Goal: Find specific page/section: Find specific page/section

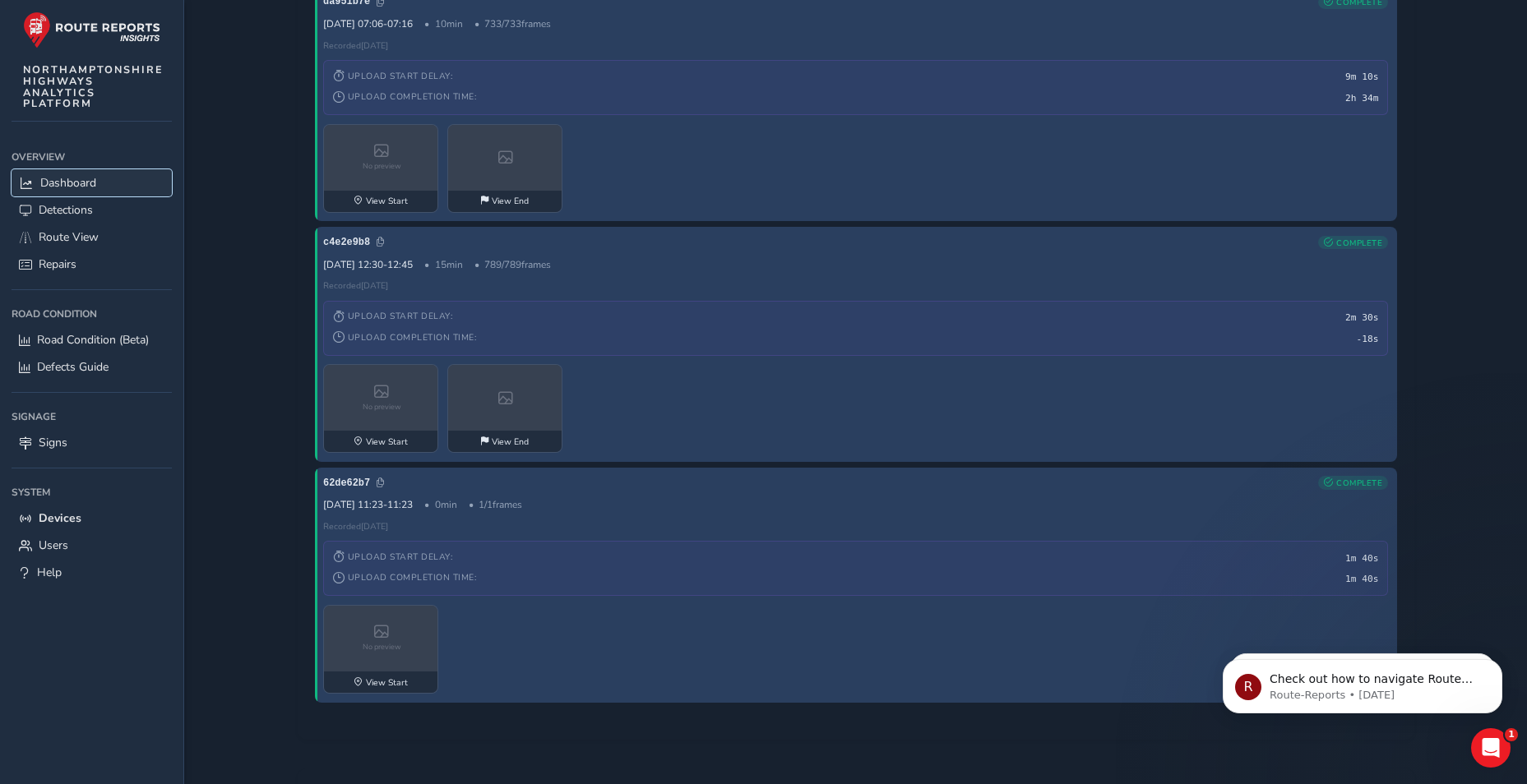
click at [24, 190] on link "Dashboard" at bounding box center [92, 183] width 161 height 27
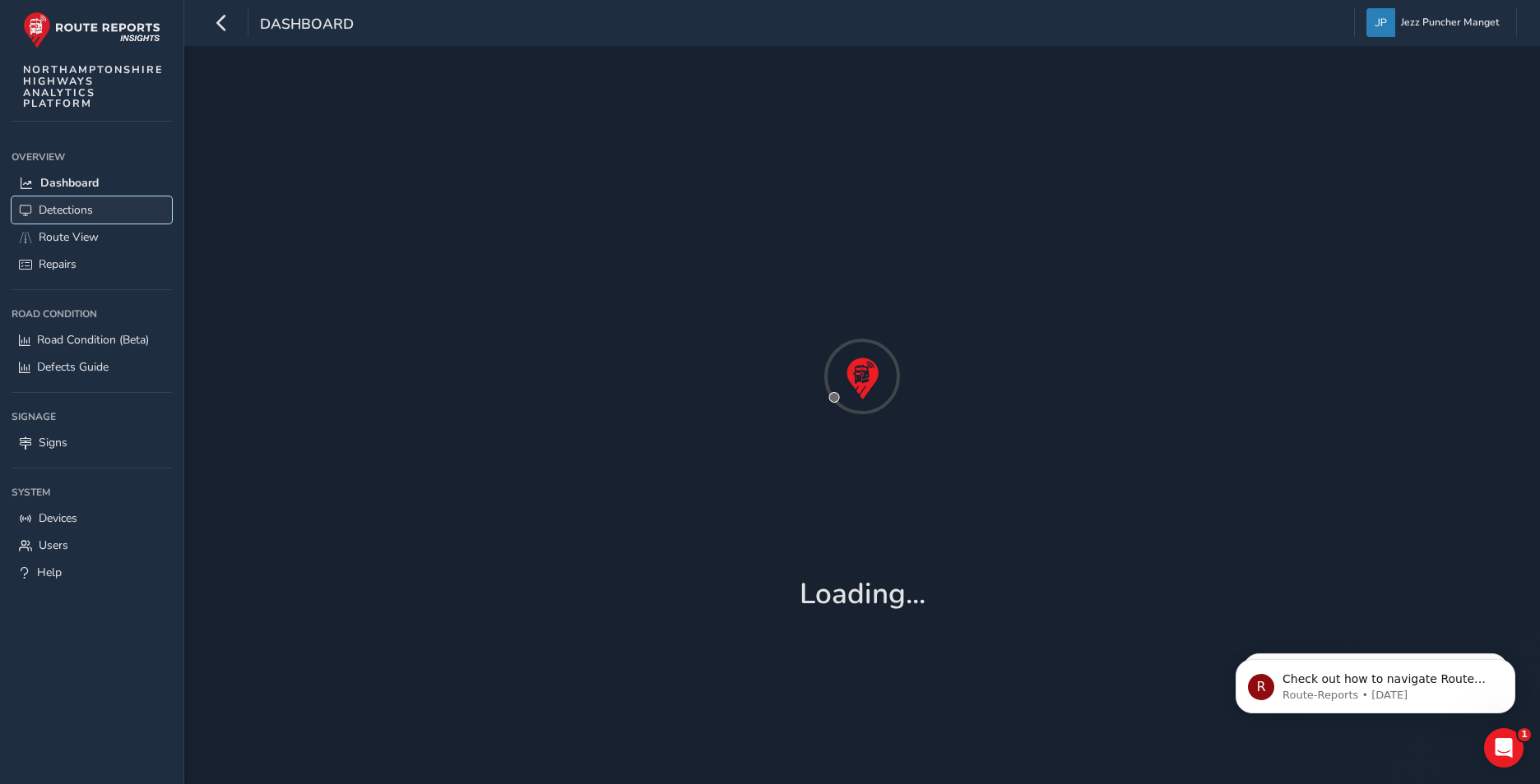
click at [50, 199] on link "Detections" at bounding box center [92, 209] width 161 height 27
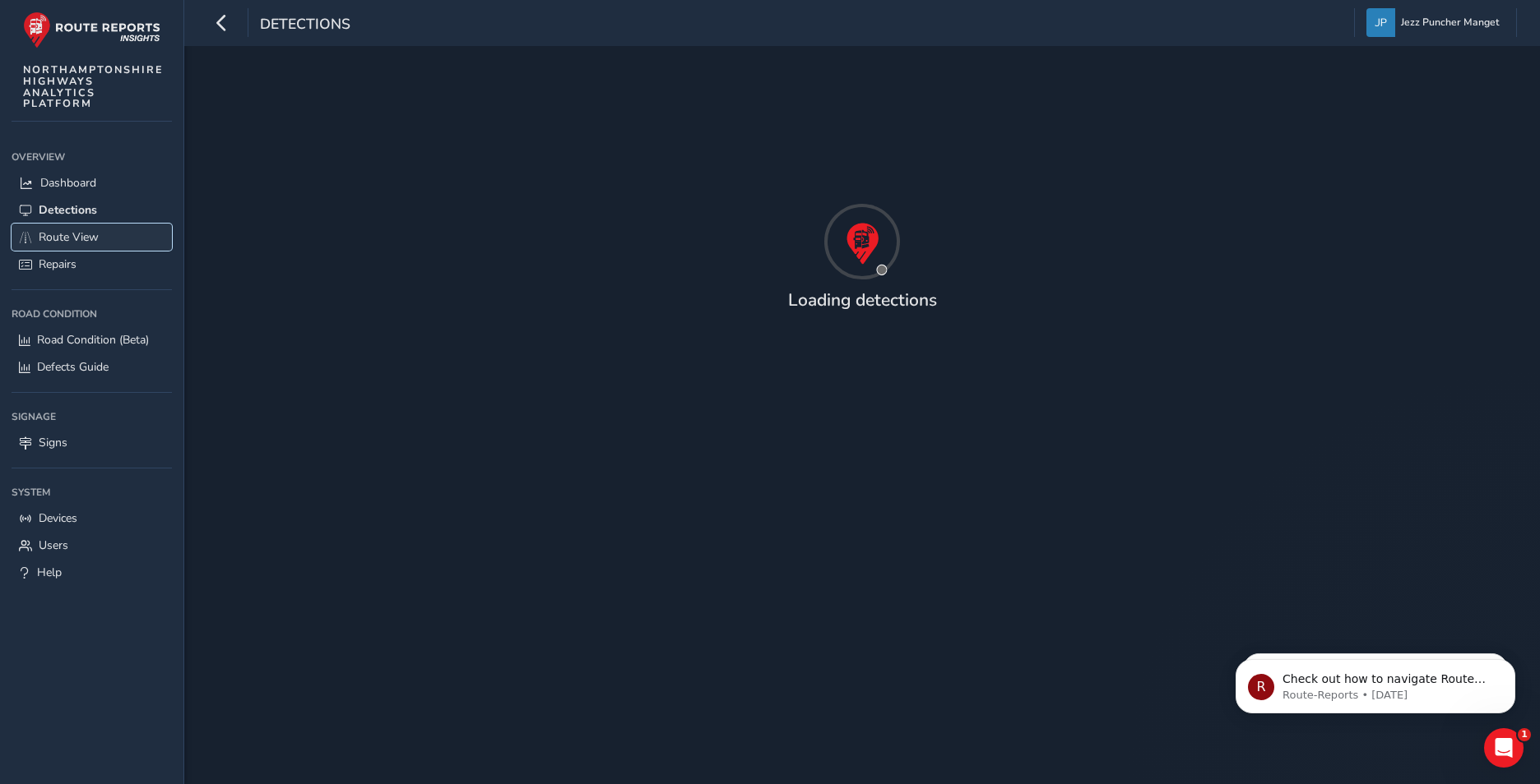
click at [97, 223] on link "Route View" at bounding box center [92, 236] width 161 height 27
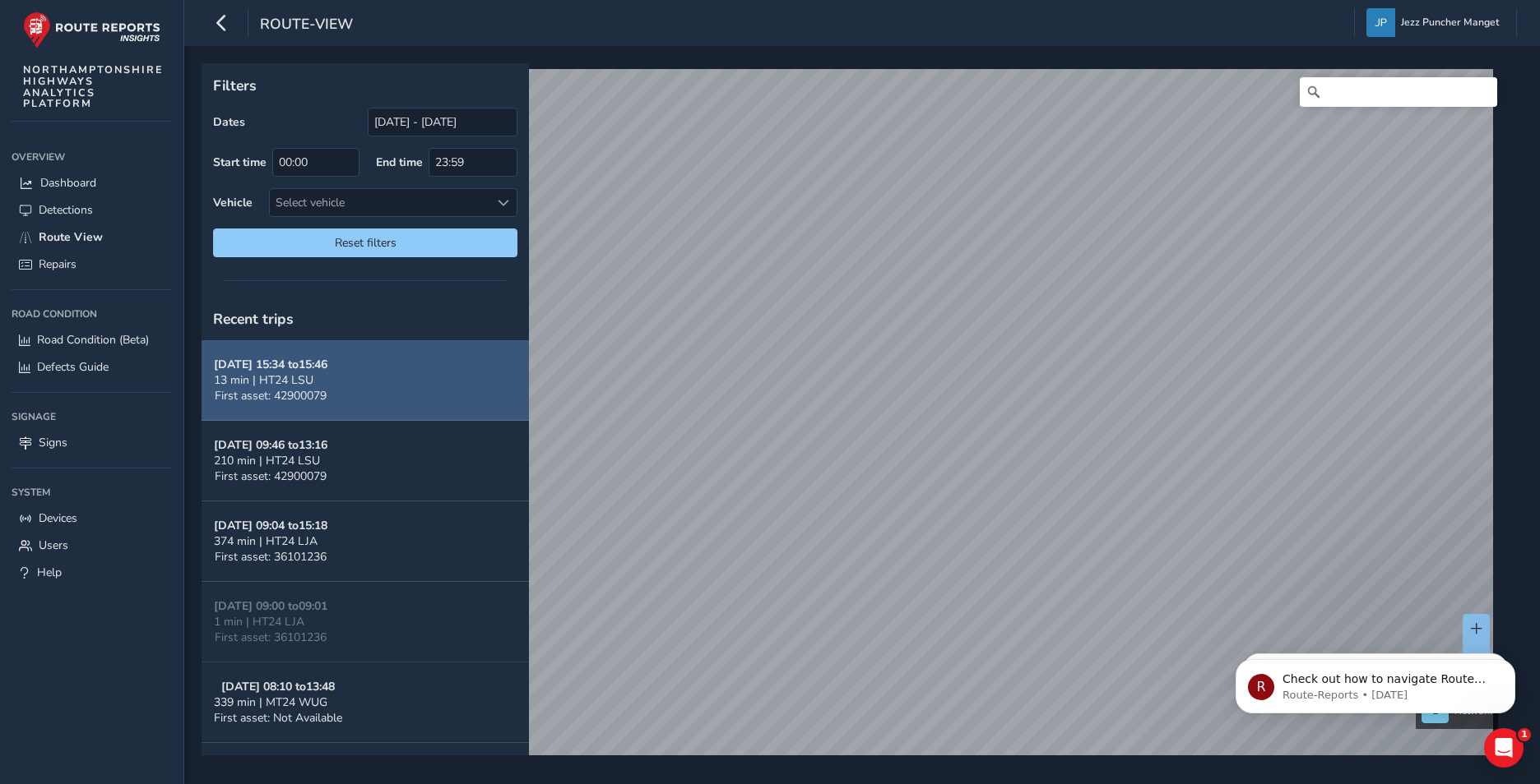
click at [309, 387] on div "[DATE] 15:34 to 15:46 13 min | HT24 LSU First asset: 42900079" at bounding box center [270, 379] width 113 height 47
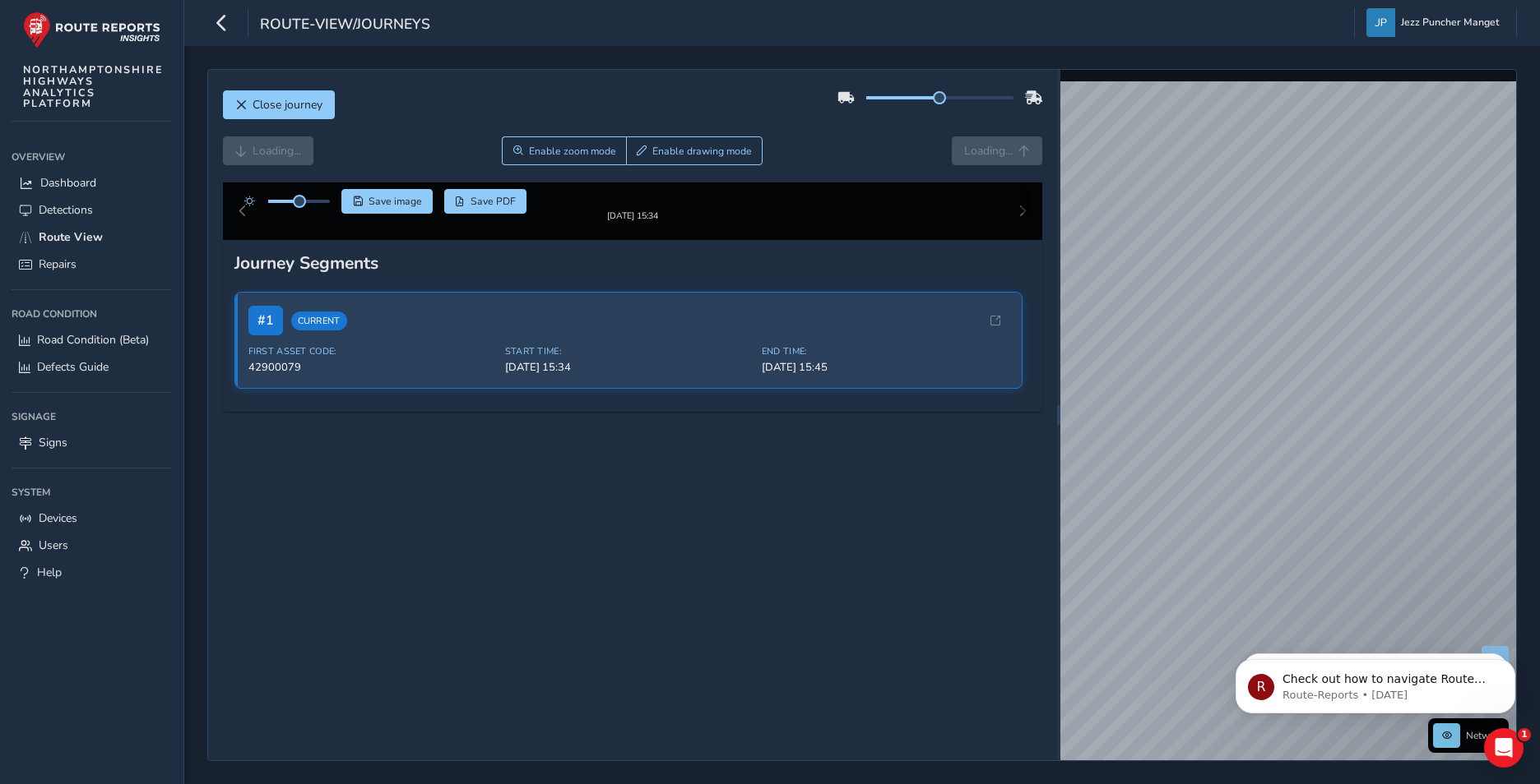
scroll to position [161, 0]
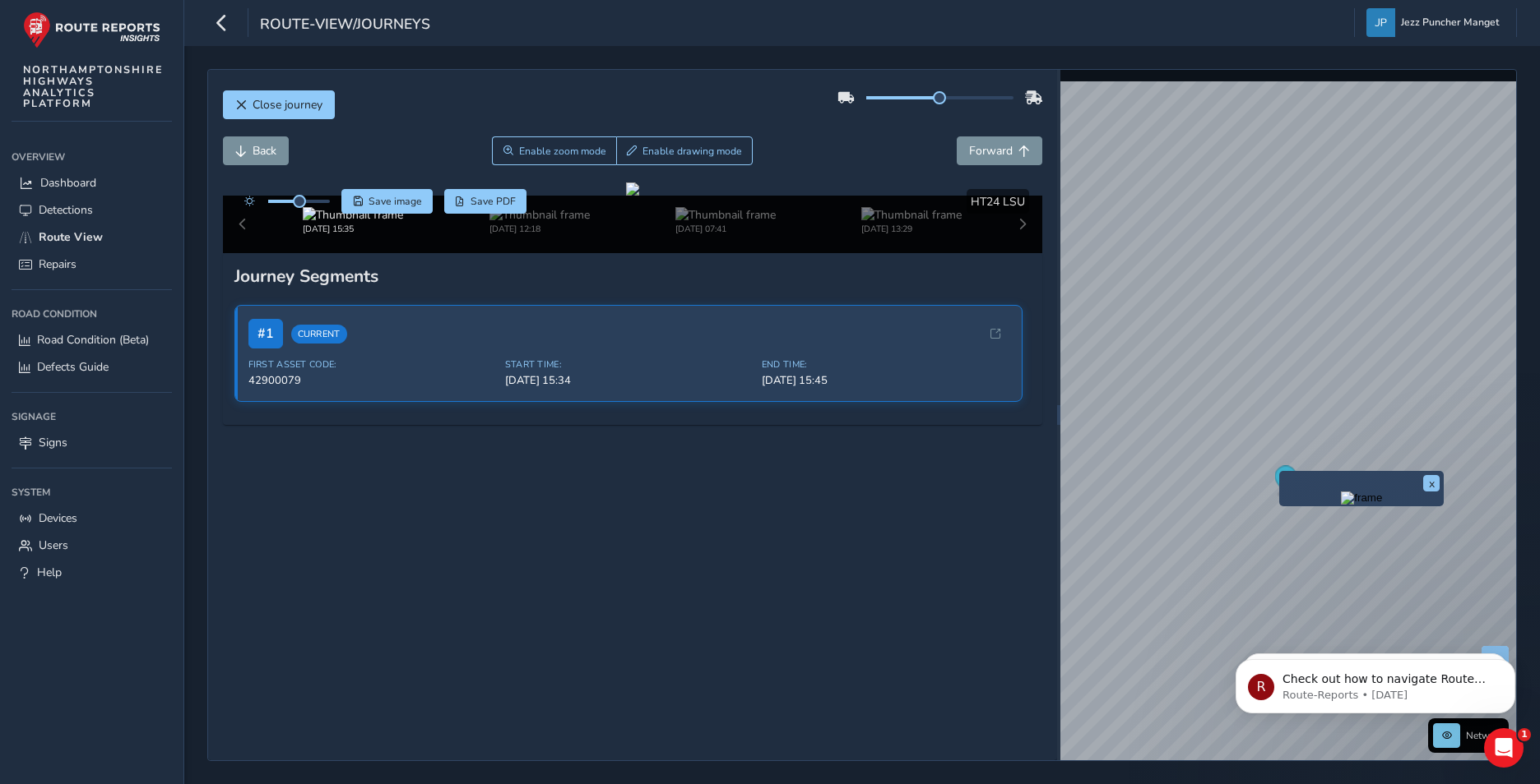
click at [1340, 497] on img "Preview frame" at bounding box center [1360, 497] width 41 height 13
click at [1290, 475] on div "x" at bounding box center [1360, 488] width 156 height 27
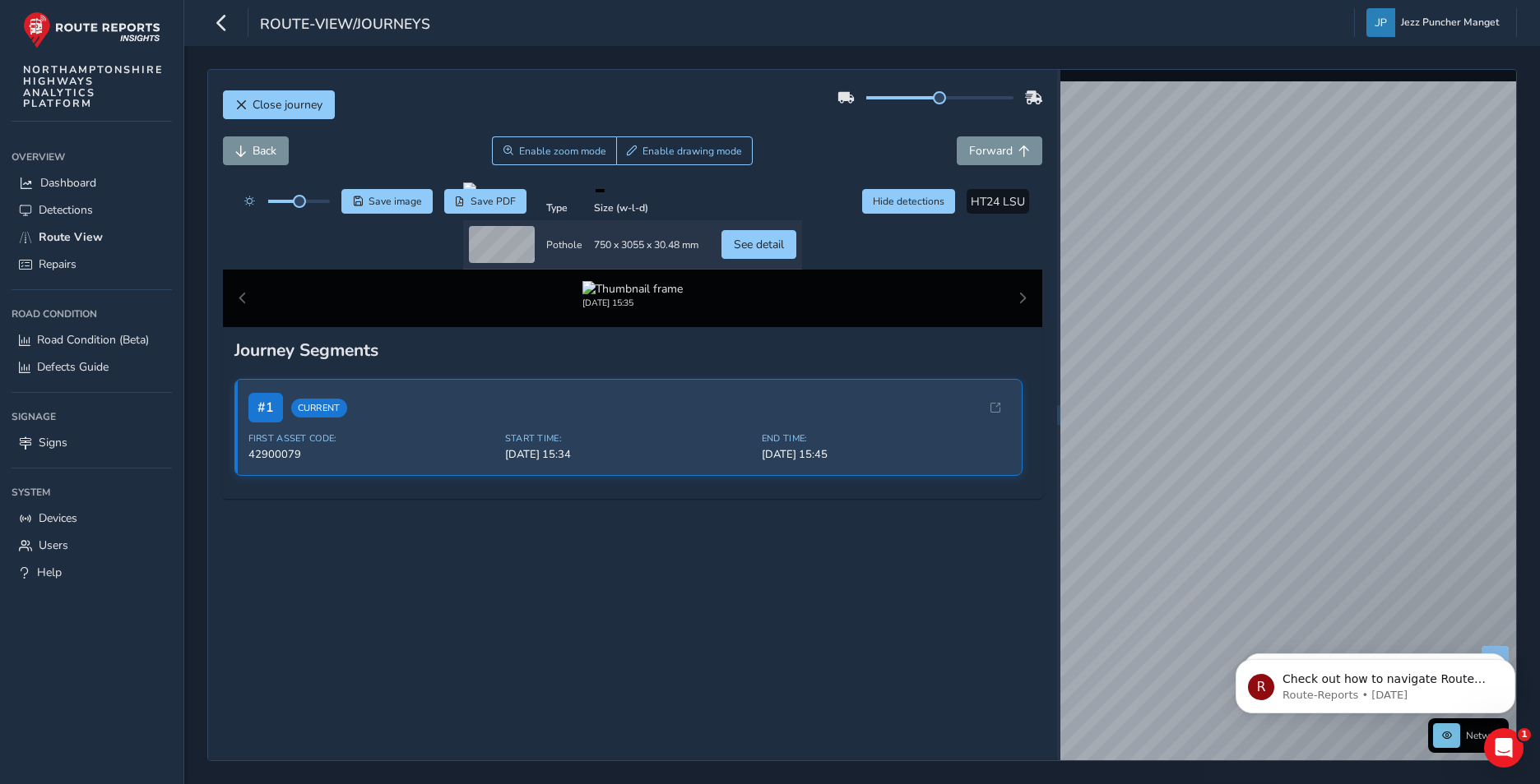
click at [845, 560] on div "Close journey Back Enable zoom mode Enable drawing mode Forward Click and Drag …" at bounding box center [862, 415] width 1310 height 692
click at [1042, 565] on div "Close journey Back Enable zoom mode Enable drawing mode Forward Click and Drag …" at bounding box center [862, 415] width 1310 height 692
click at [57, 231] on span "Route View" at bounding box center [70, 237] width 65 height 16
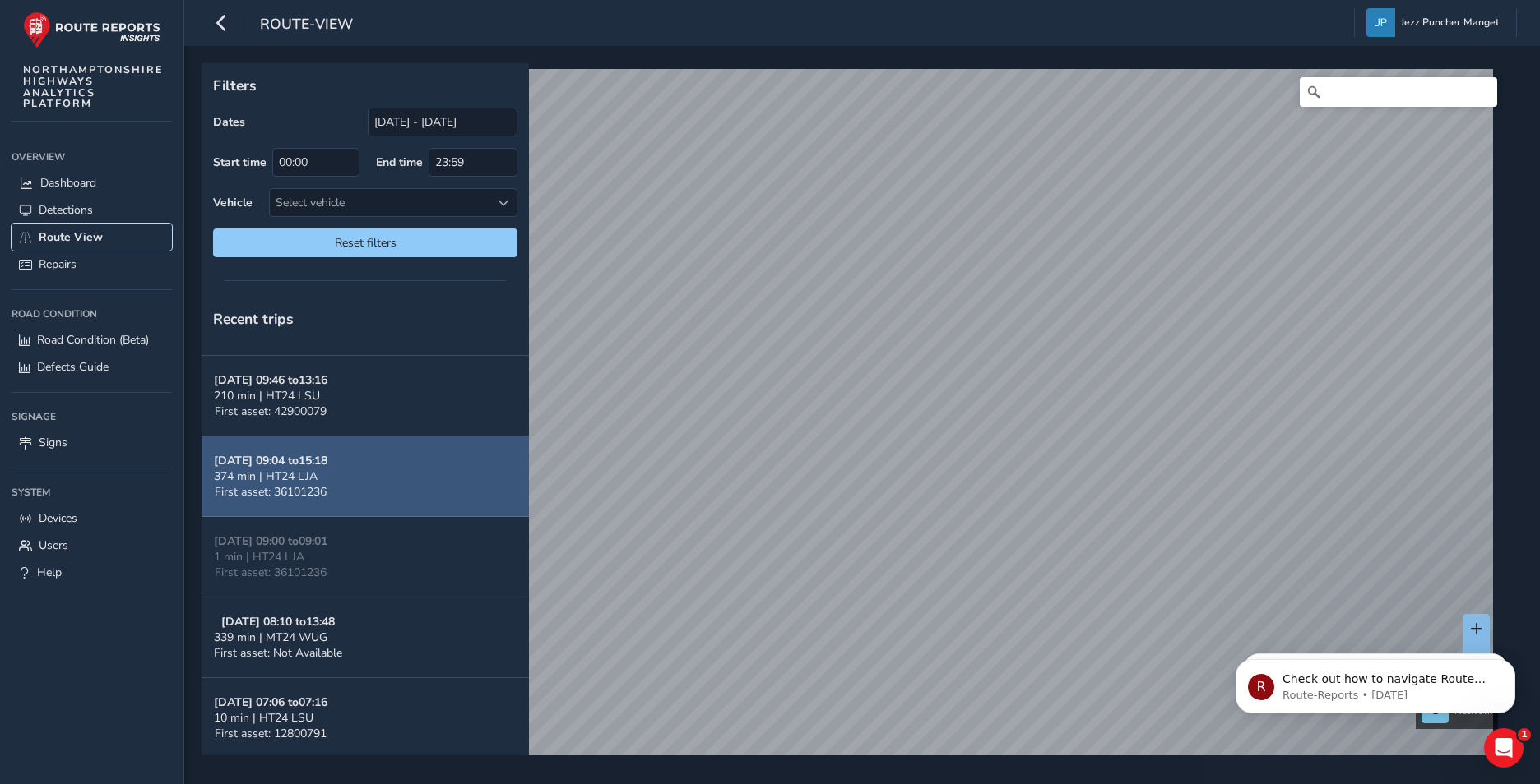
scroll to position [165, 0]
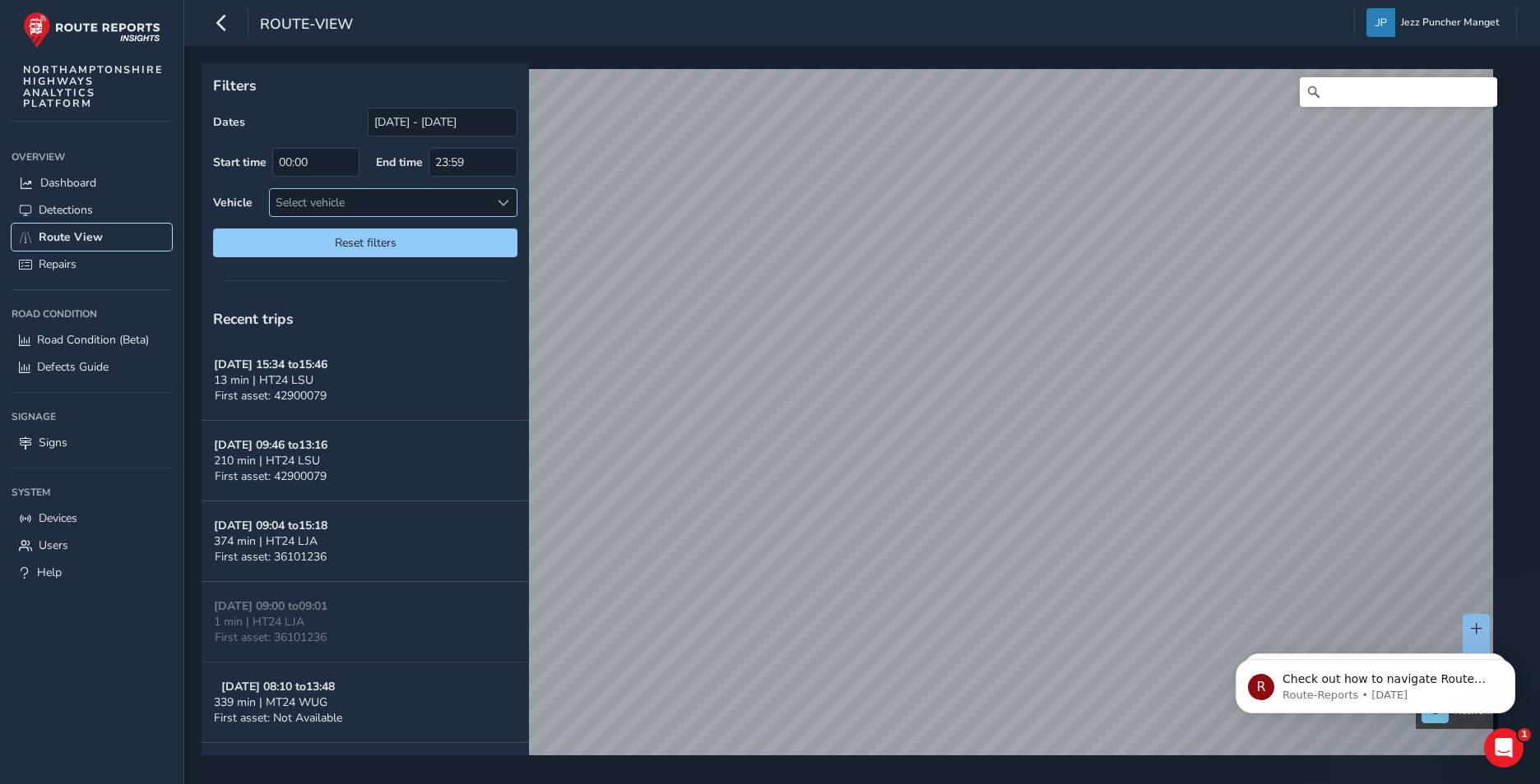
click at [427, 196] on div "Select vehicle" at bounding box center [379, 202] width 219 height 27
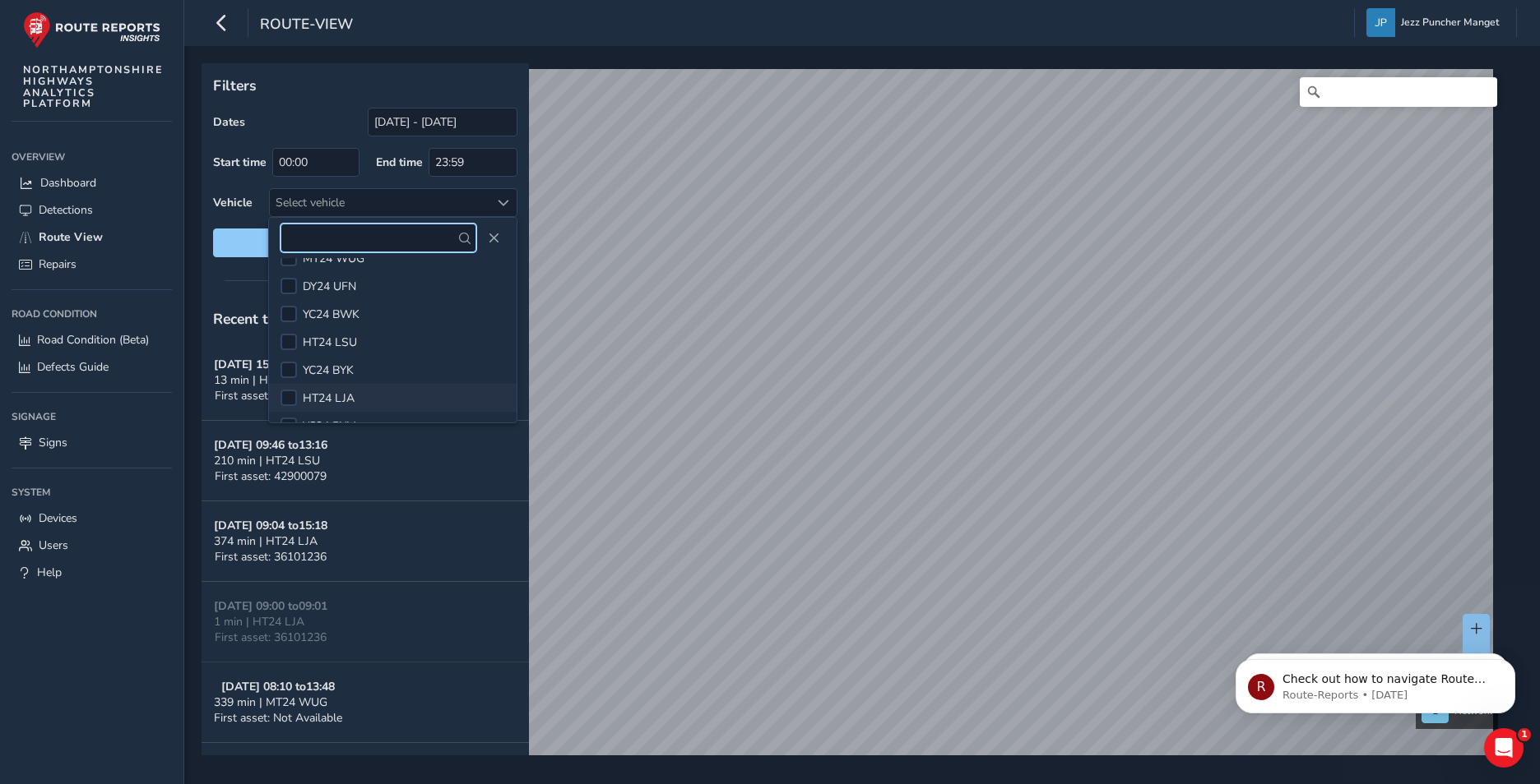
scroll to position [70, 0]
click at [288, 323] on div at bounding box center [288, 319] width 17 height 17
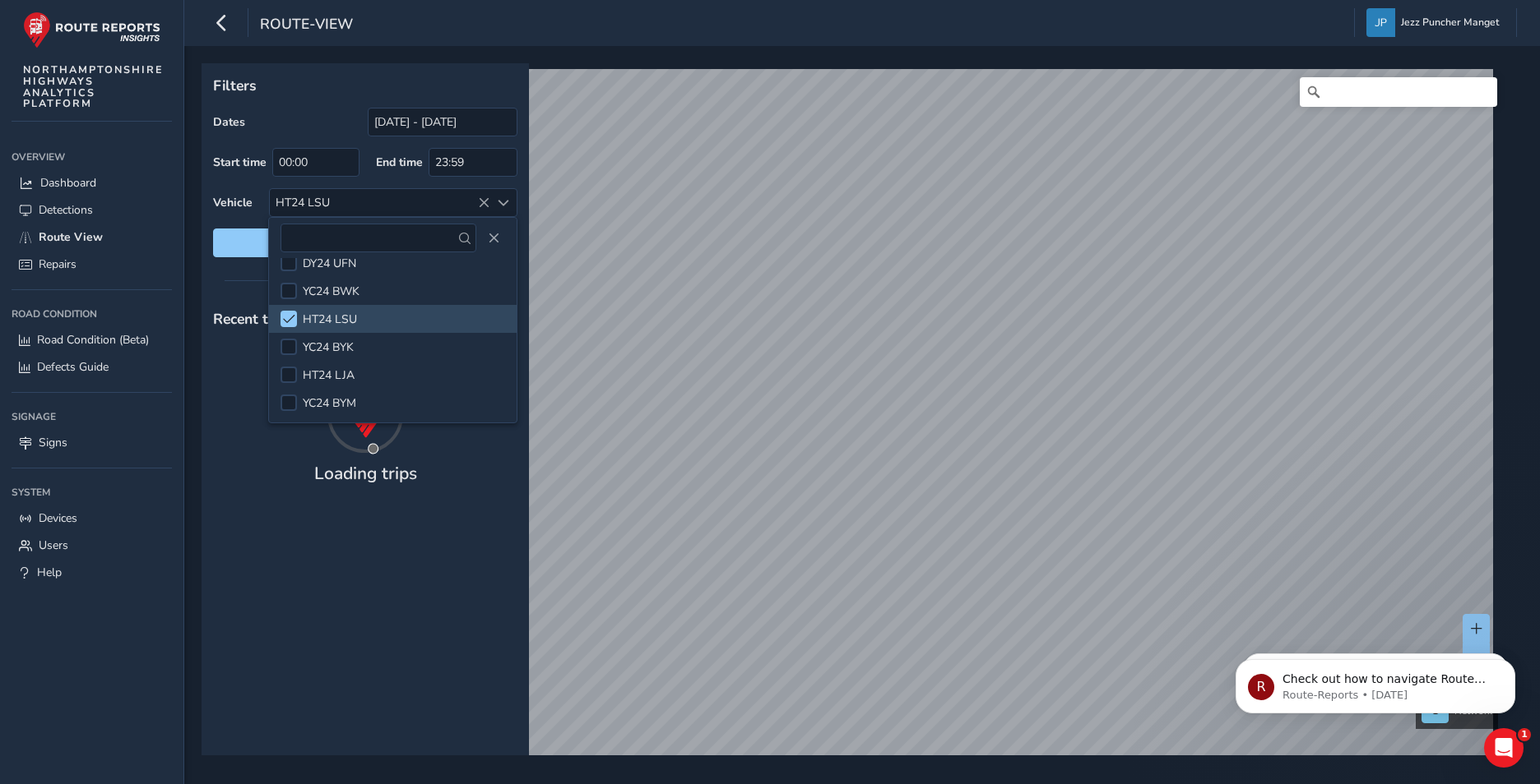
click at [224, 197] on label "Vehicle" at bounding box center [233, 202] width 40 height 16
